Goal: Information Seeking & Learning: Learn about a topic

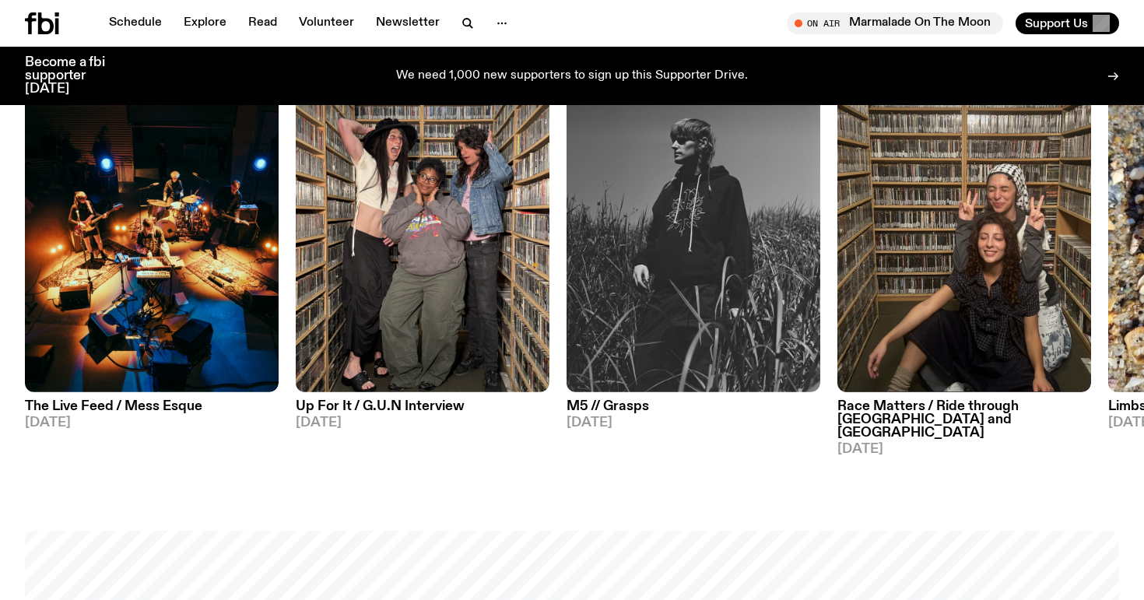
scroll to position [717, 0]
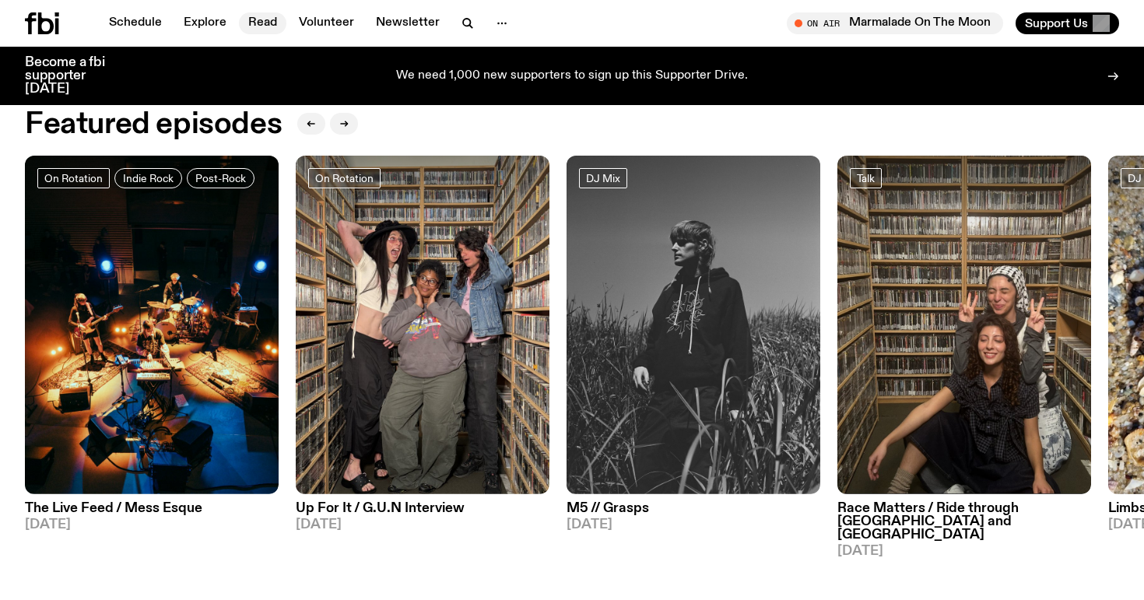
click at [257, 24] on link "Read" at bounding box center [262, 23] width 47 height 22
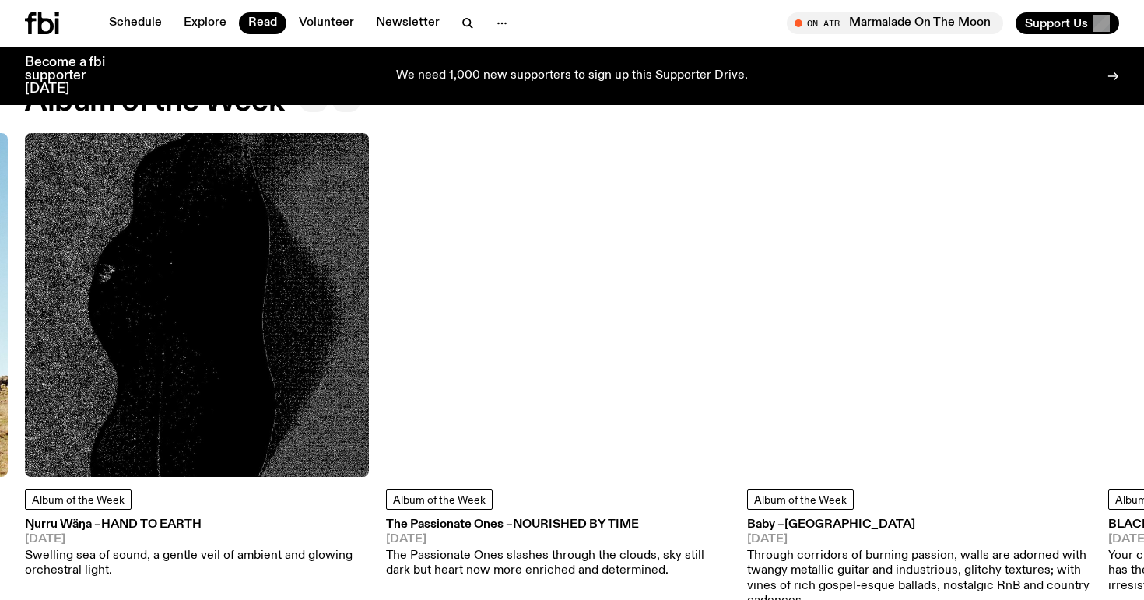
scroll to position [681, 0]
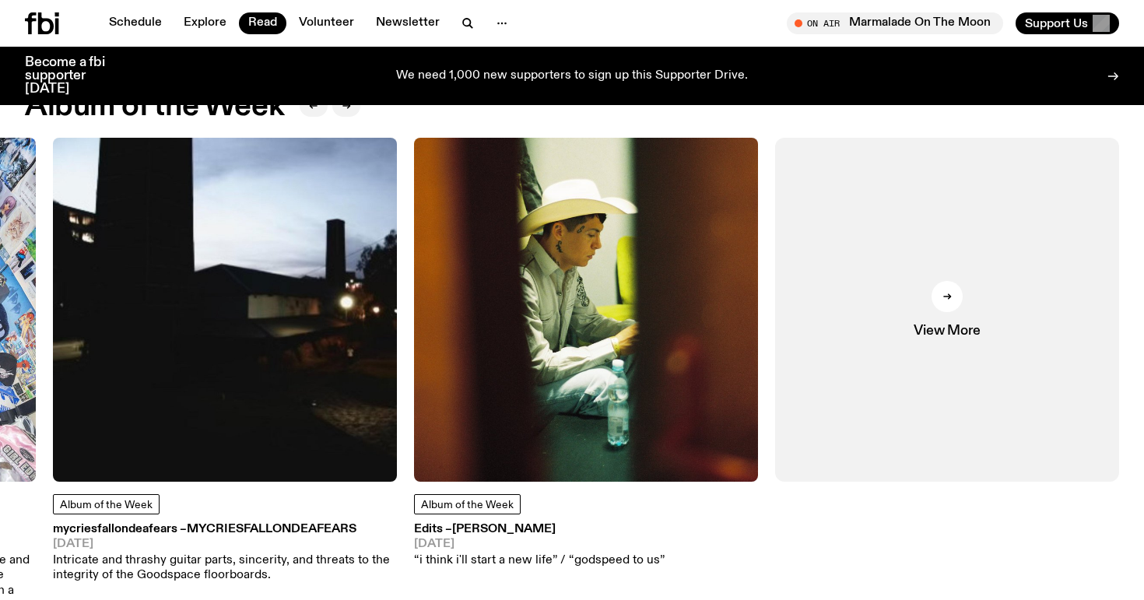
click at [629, 289] on img at bounding box center [586, 310] width 344 height 344
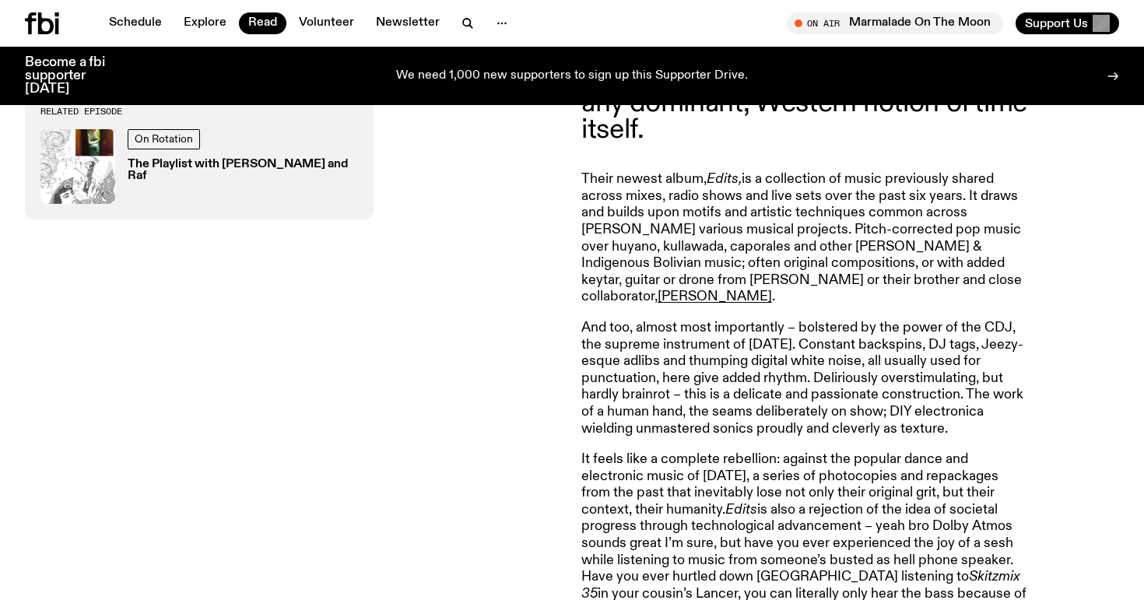
scroll to position [708, 0]
drag, startPoint x: 731, startPoint y: 228, endPoint x: 583, endPoint y: 230, distance: 148.6
click at [583, 230] on p "Their newest album, Edits, is a collection of music previously shared across mi…" at bounding box center [805, 237] width 448 height 135
